Goal: Task Accomplishment & Management: Manage account settings

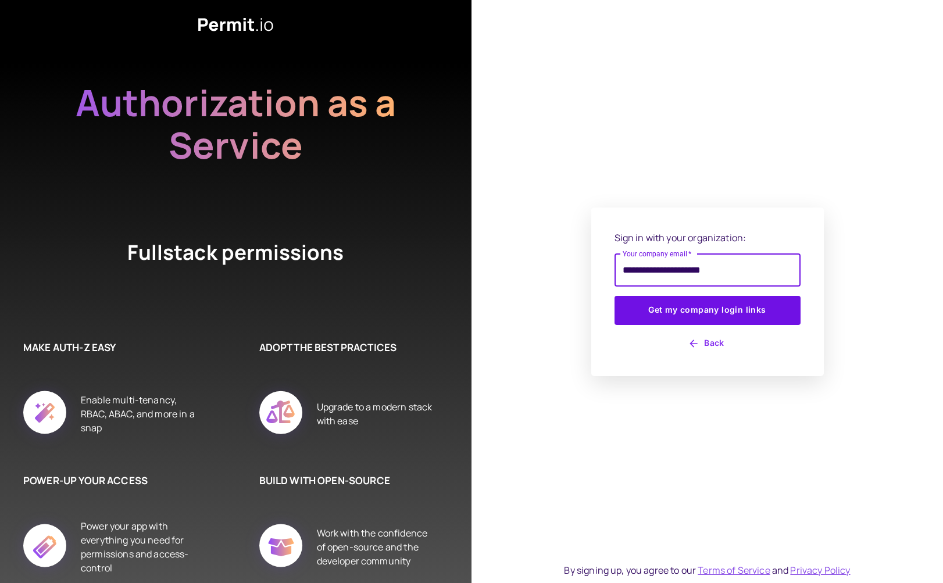
type input "**********"
click at [707, 310] on button "Get my company login links" at bounding box center [708, 310] width 186 height 29
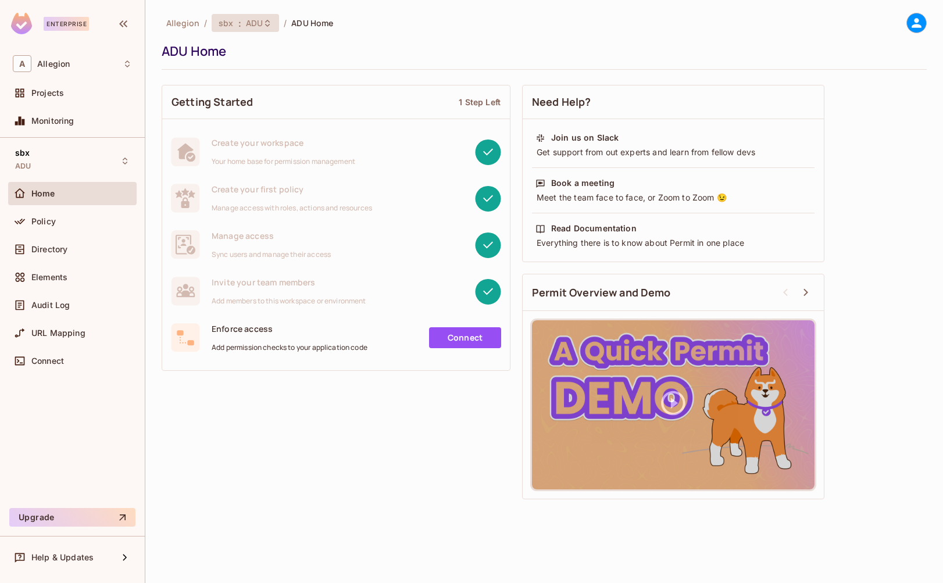
click at [258, 26] on span "ADU" at bounding box center [254, 22] width 17 height 11
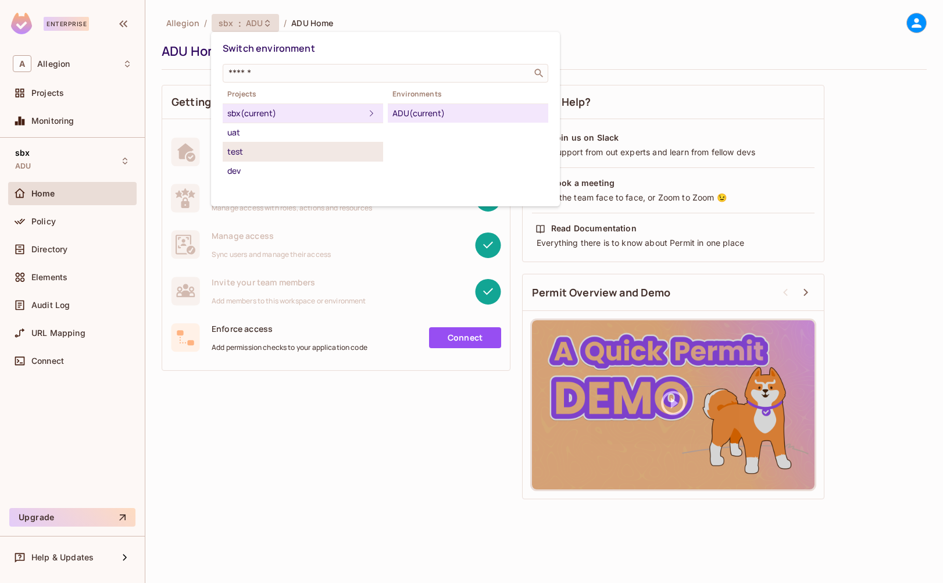
click at [266, 149] on div "test" at bounding box center [302, 152] width 151 height 14
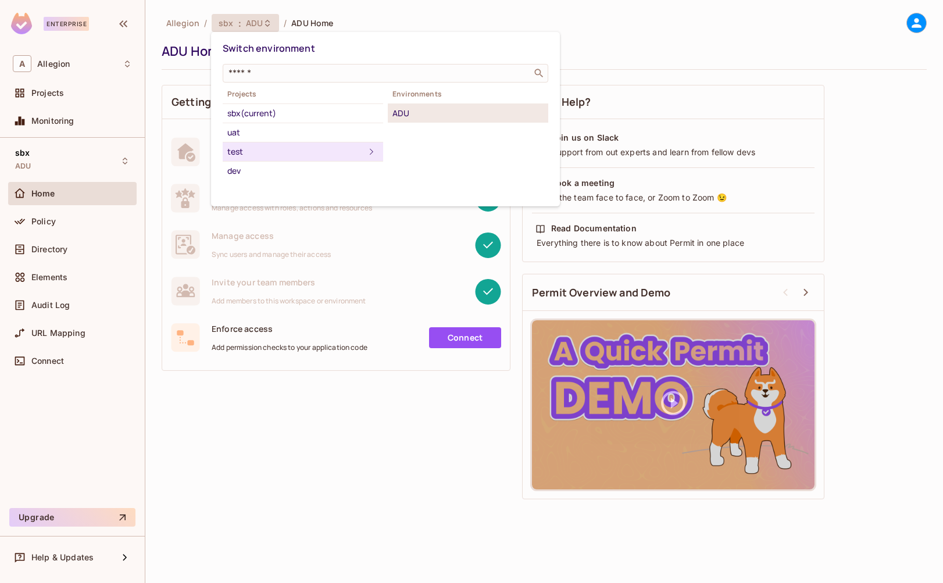
click at [450, 105] on li "ADU" at bounding box center [468, 113] width 161 height 19
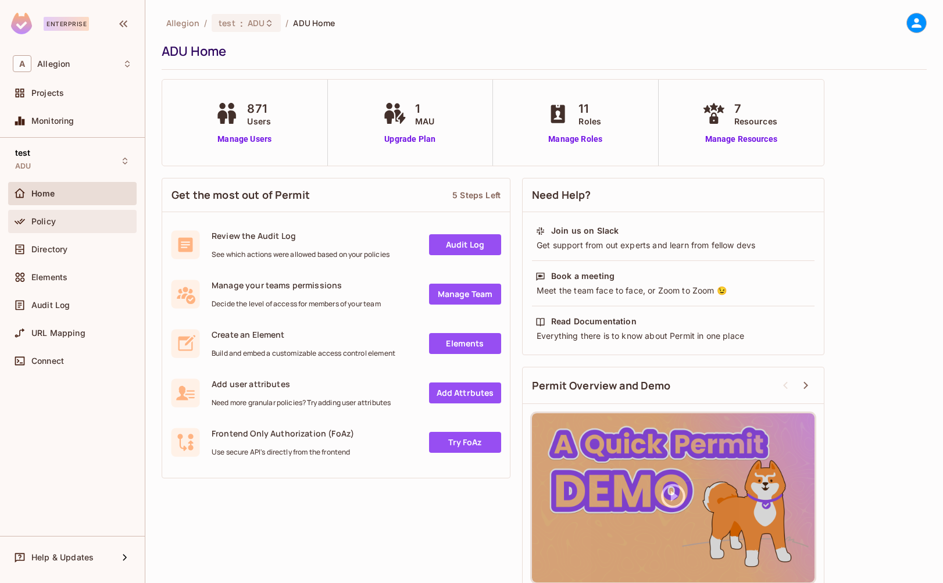
click at [83, 233] on div "Policy" at bounding box center [72, 221] width 129 height 23
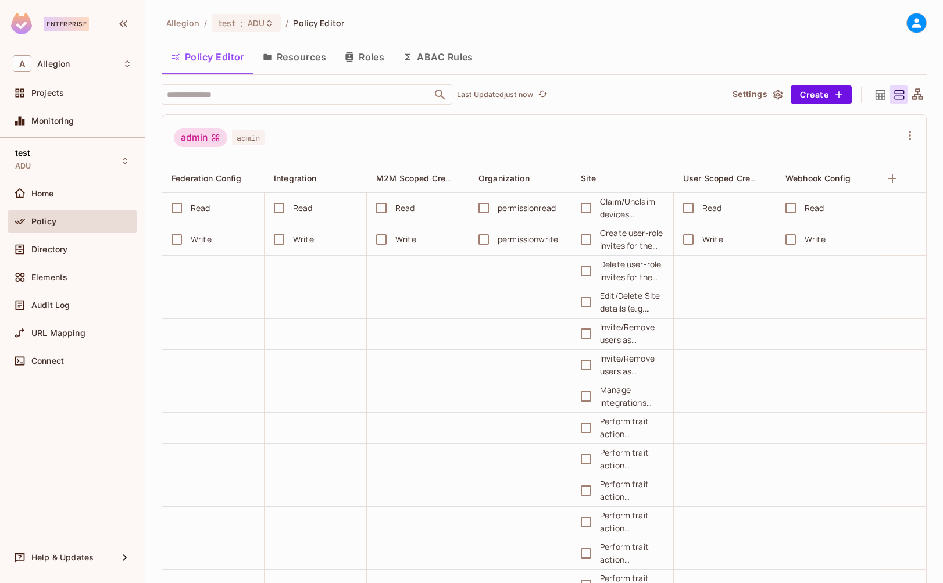
click at [368, 59] on button "Roles" at bounding box center [365, 56] width 58 height 29
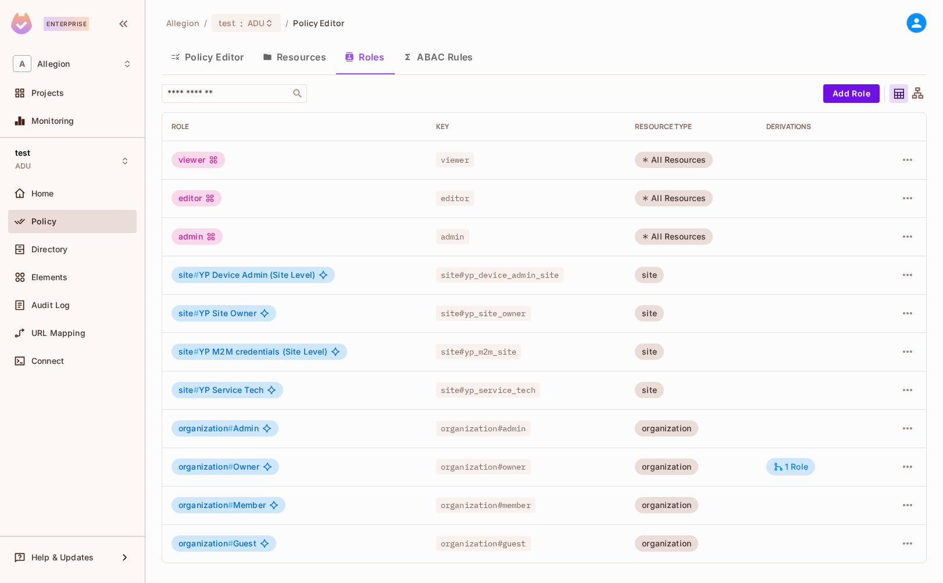
click at [918, 463] on td at bounding box center [901, 467] width 51 height 38
click at [911, 465] on icon "button" at bounding box center [908, 467] width 14 height 14
click at [875, 493] on span "Edit Role" at bounding box center [856, 493] width 42 height 19
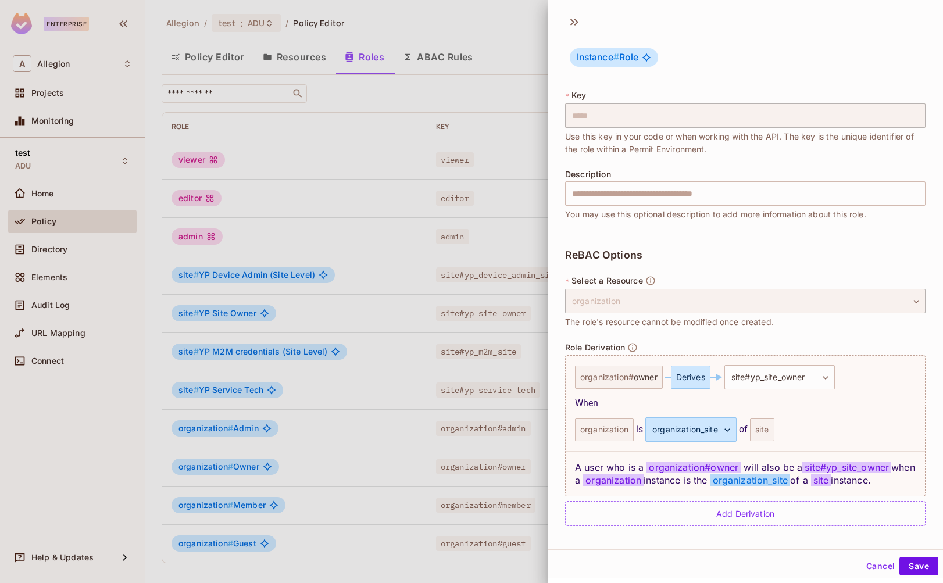
scroll to position [2, 0]
click at [575, 17] on icon at bounding box center [577, 20] width 4 height 7
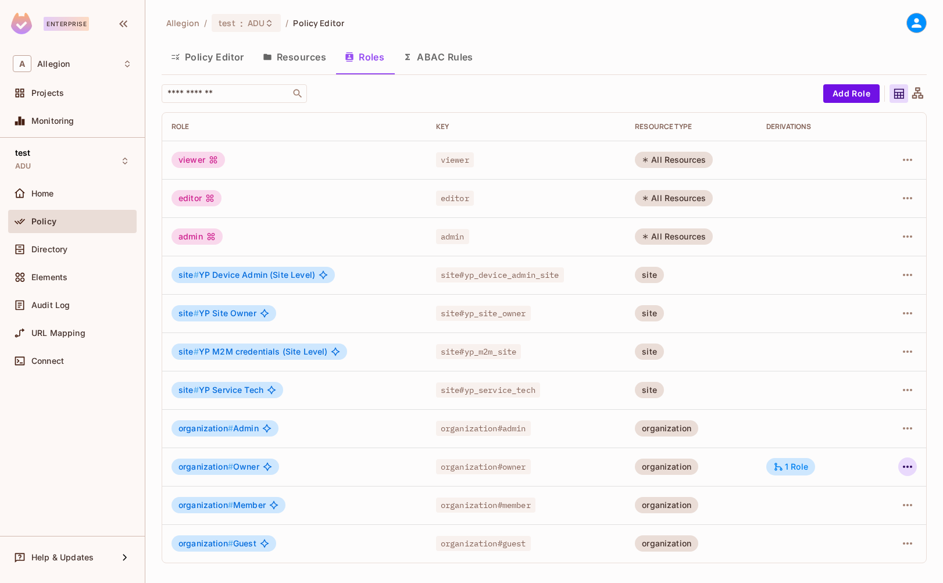
click at [904, 467] on icon "button" at bounding box center [907, 467] width 9 height 2
click at [883, 522] on div "Edit Attributes" at bounding box center [868, 519] width 58 height 12
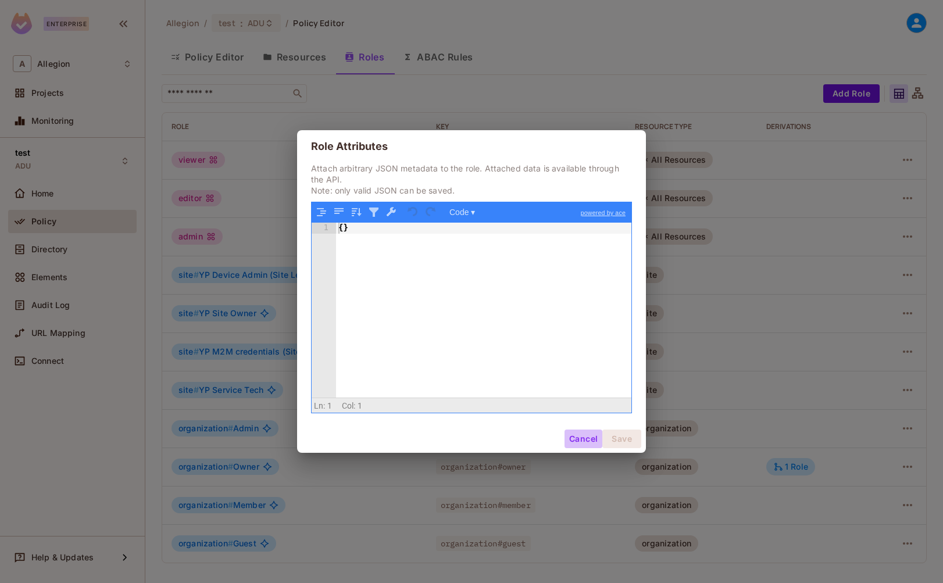
click at [583, 441] on button "Cancel" at bounding box center [584, 439] width 38 height 19
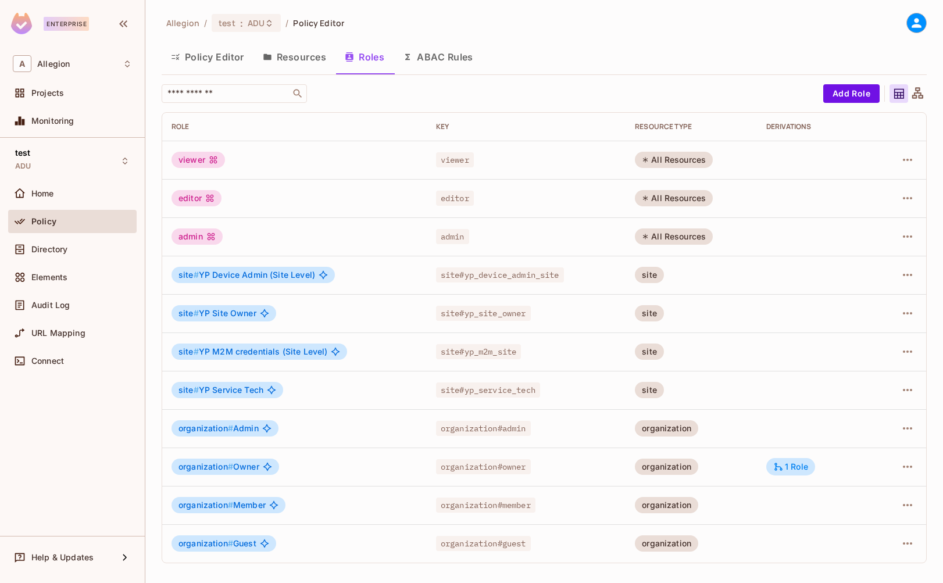
click at [217, 512] on div "organization # Member" at bounding box center [229, 505] width 114 height 16
click at [443, 54] on button "ABAC Rules" at bounding box center [438, 56] width 89 height 29
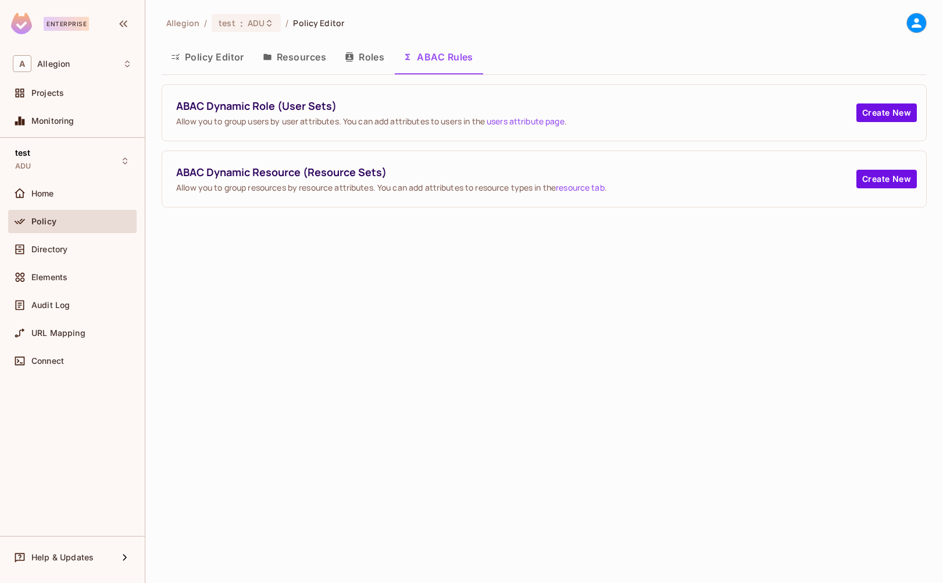
click at [364, 52] on button "Roles" at bounding box center [365, 56] width 58 height 29
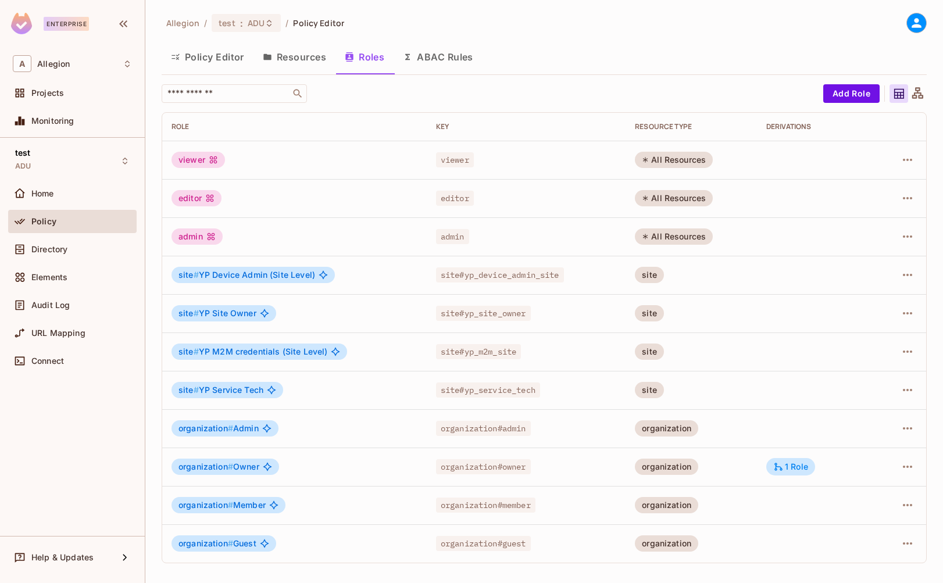
click at [295, 55] on button "Resources" at bounding box center [295, 56] width 82 height 29
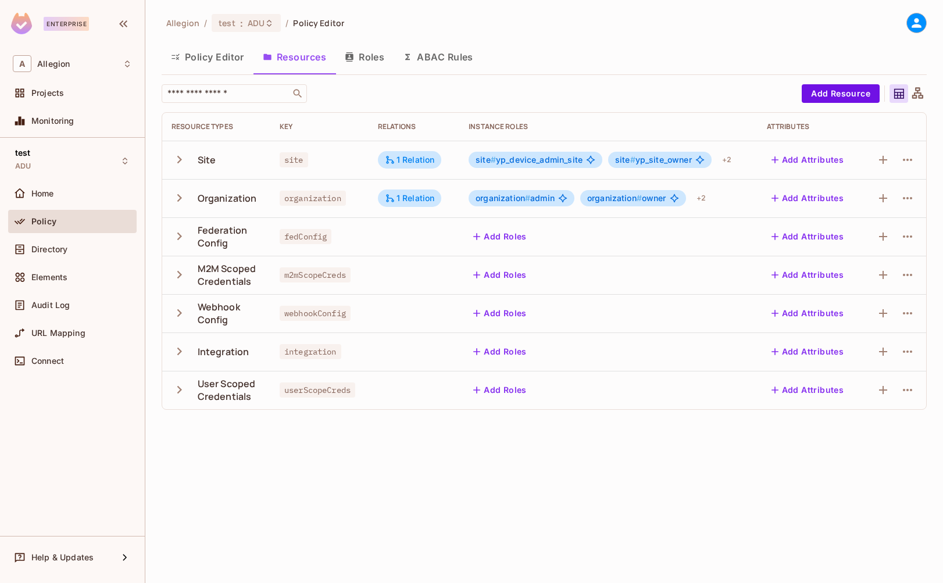
click at [177, 200] on icon "button" at bounding box center [180, 198] width 16 height 16
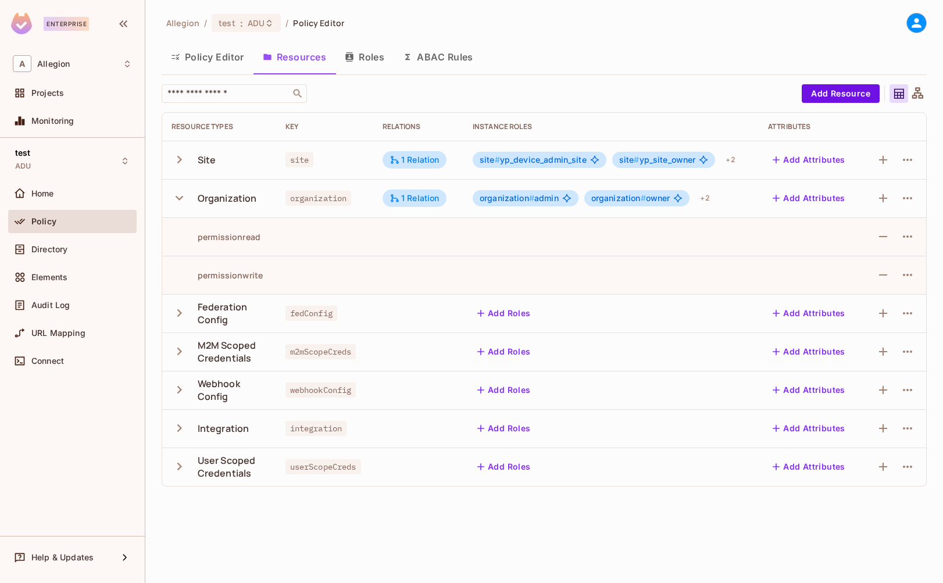
click at [230, 271] on div "permissionwrite" at bounding box center [217, 275] width 91 height 11
copy div "permissionwrite"
click at [371, 55] on button "Roles" at bounding box center [365, 56] width 58 height 29
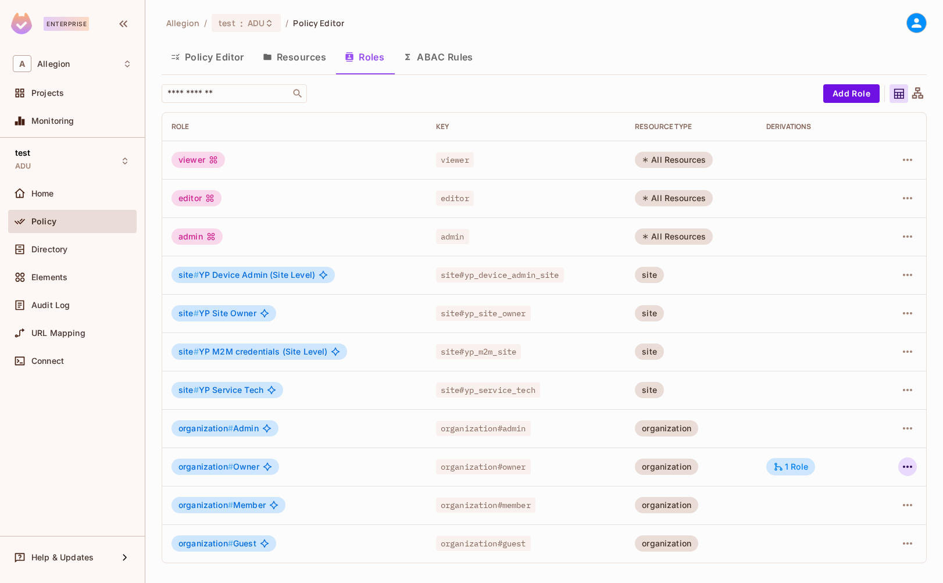
click at [909, 466] on icon "button" at bounding box center [908, 467] width 14 height 14
click at [890, 491] on li "Edit Role" at bounding box center [857, 494] width 103 height 26
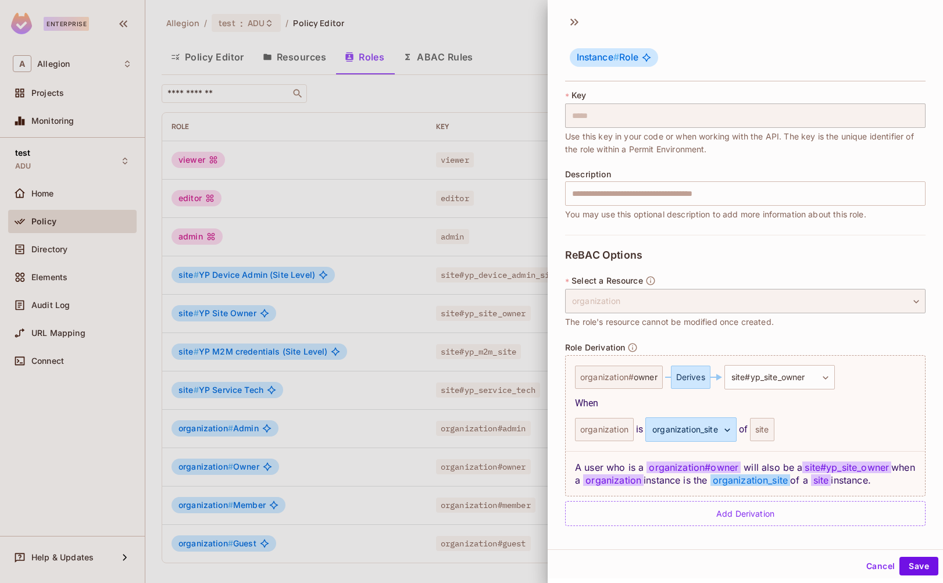
scroll to position [2, 0]
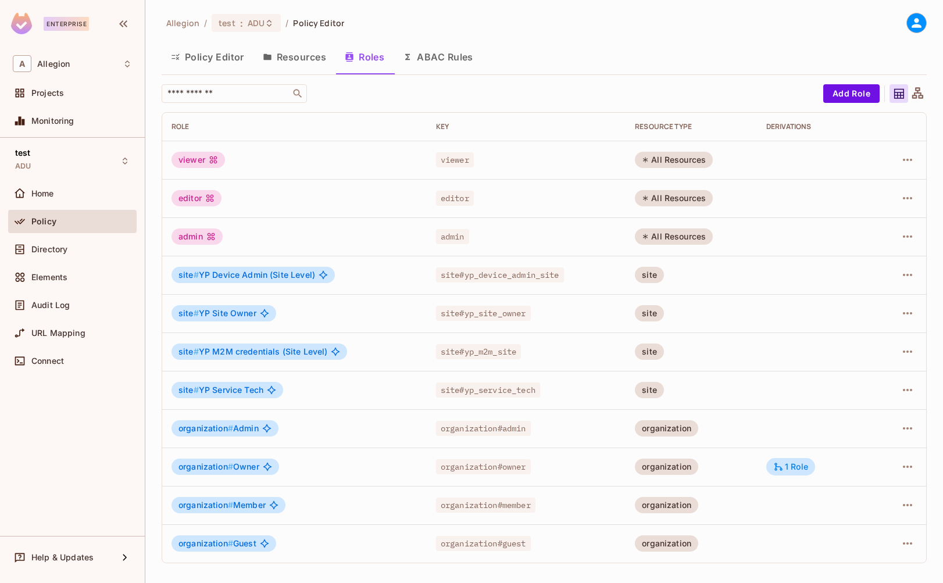
click at [209, 63] on button "Policy Editor" at bounding box center [208, 56] width 92 height 29
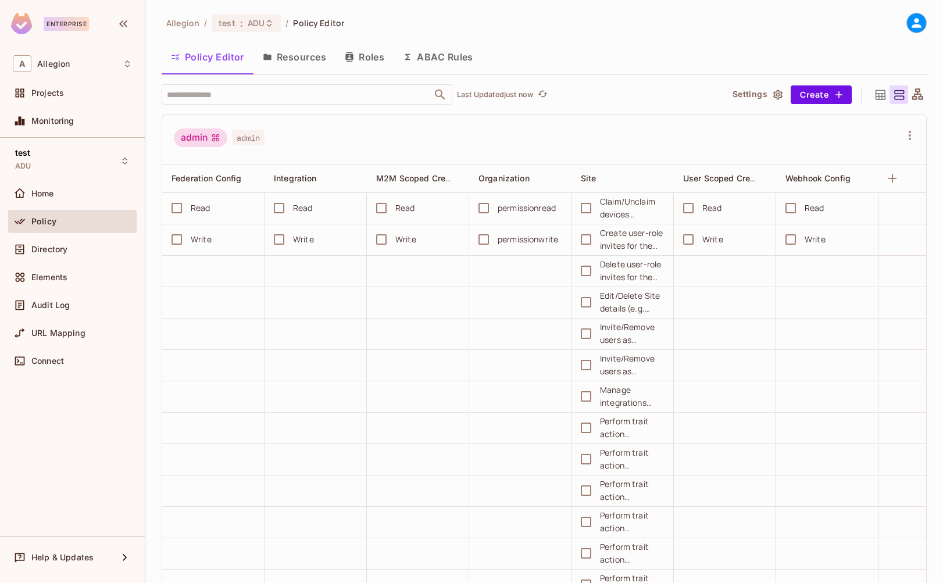
click at [582, 34] on div "Allegion / test : ADU / Policy Editor Policy Editor Resources Roles ABAC Rules …" at bounding box center [544, 298] width 765 height 571
